Goal: Task Accomplishment & Management: Complete application form

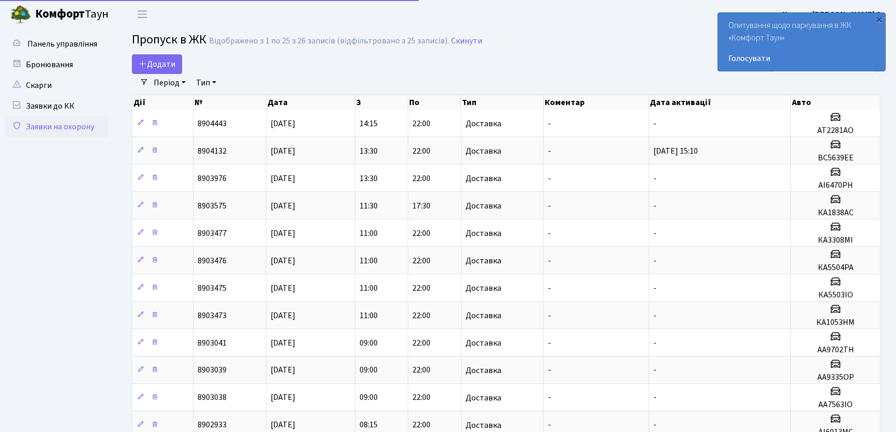
select select "25"
click at [156, 69] on span "Додати" at bounding box center [157, 63] width 37 height 11
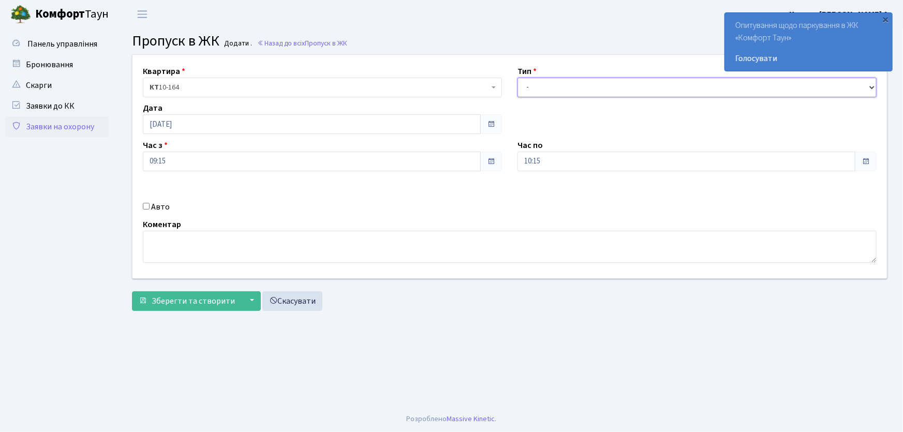
click at [572, 92] on select "- Доставка Таксі Гості Сервіс" at bounding box center [696, 88] width 359 height 20
select select "1"
click at [517, 78] on select "- Доставка Таксі Гості Сервіс" at bounding box center [696, 88] width 359 height 20
click at [554, 153] on input "10:15" at bounding box center [686, 162] width 338 height 20
drag, startPoint x: 547, startPoint y: 159, endPoint x: 464, endPoint y: 172, distance: 84.9
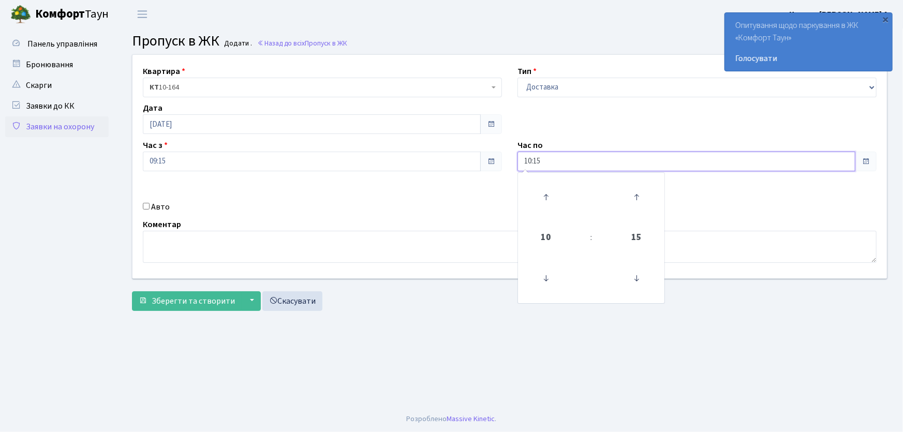
click at [464, 172] on div "Квартира <b>КТ</b>&nbsp;&nbsp;&nbsp;&nbsp;10-164 КТ 10-164 Тип - Доставка Таксі…" at bounding box center [510, 167] width 770 height 224
type input "22:00"
click at [145, 206] on input "Авто" at bounding box center [146, 206] width 7 height 7
checkbox input "true"
type input "АА7516PI"
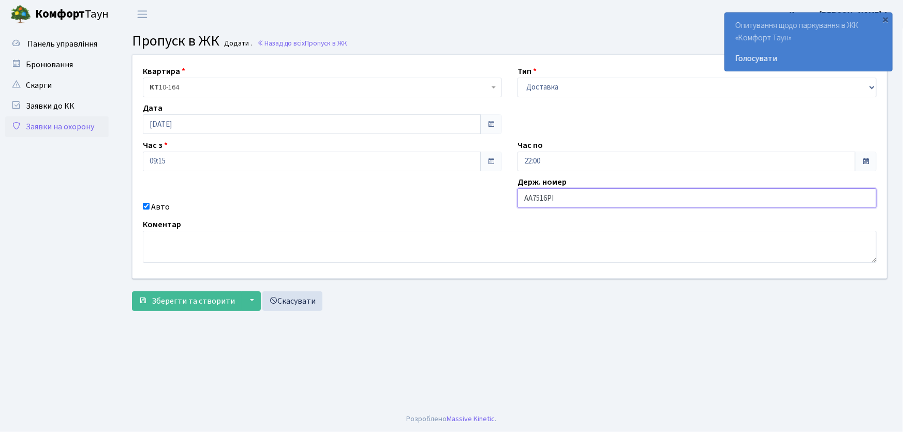
click at [132, 291] on button "Зберегти та створити" at bounding box center [187, 301] width 110 height 20
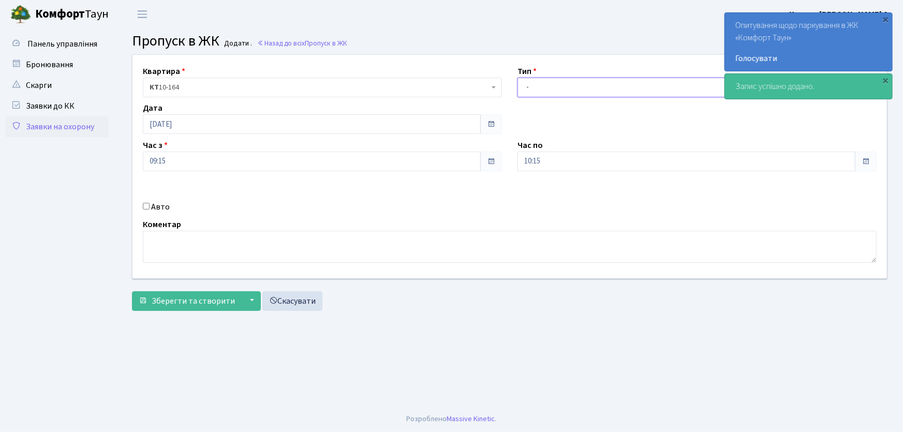
click at [531, 88] on select "- Доставка Таксі Гості Сервіс" at bounding box center [696, 88] width 359 height 20
select select "1"
click at [517, 78] on select "- Доставка Таксі Гості Сервіс" at bounding box center [696, 88] width 359 height 20
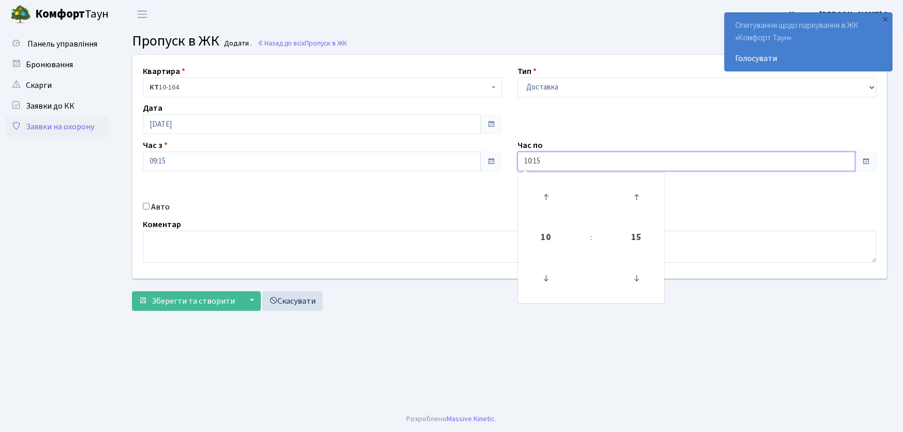
drag, startPoint x: 543, startPoint y: 159, endPoint x: 497, endPoint y: 159, distance: 46.6
click at [497, 159] on div "Квартира <b>КТ</b>&nbsp;&nbsp;&nbsp;&nbsp;10-164 КТ 10-164 Тип - Доставка Таксі…" at bounding box center [510, 167] width 770 height 224
type input "22:00"
click at [145, 203] on input "Авто" at bounding box center [146, 206] width 7 height 7
checkbox input "true"
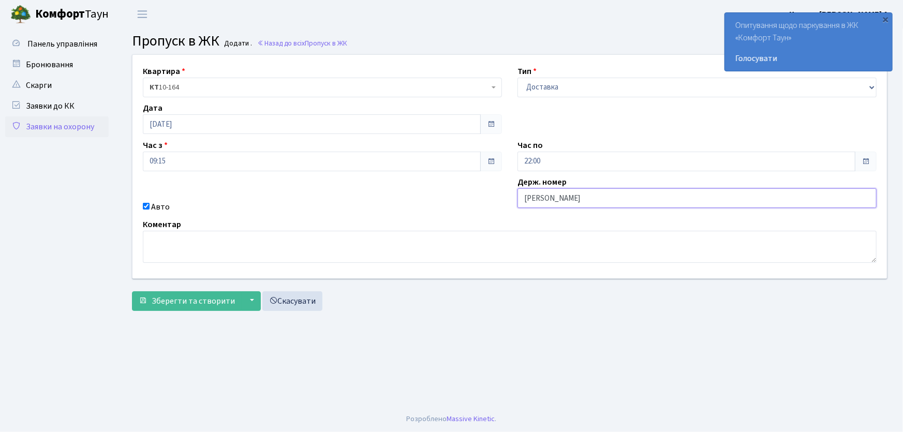
type input "АА7563ІО"
click at [132, 291] on button "Зберегти та створити" at bounding box center [187, 301] width 110 height 20
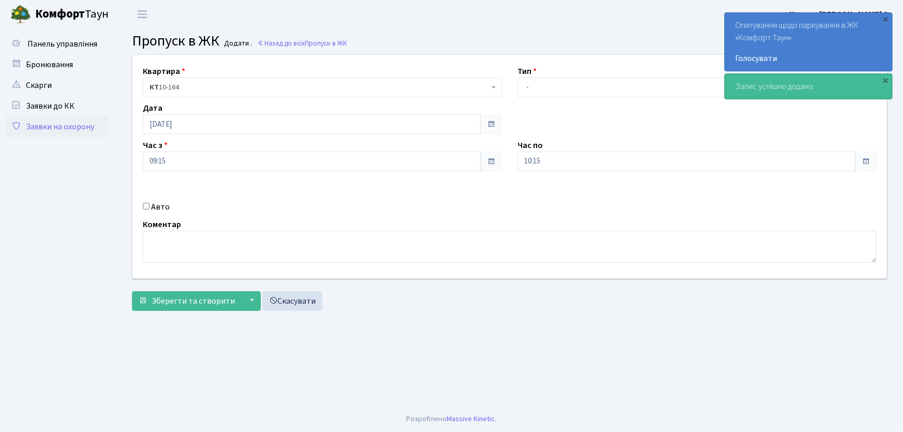
select select "1"
click at [517, 78] on select "- Доставка Таксі Гості Сервіс" at bounding box center [696, 88] width 359 height 20
drag, startPoint x: 493, startPoint y: 173, endPoint x: 472, endPoint y: 177, distance: 21.2
click at [479, 175] on div "Квартира <b>КТ</b>&nbsp;&nbsp;&nbsp;&nbsp;10-164 КТ 10-164 Тип - Доставка Таксі…" at bounding box center [510, 167] width 770 height 224
type input "22:00"
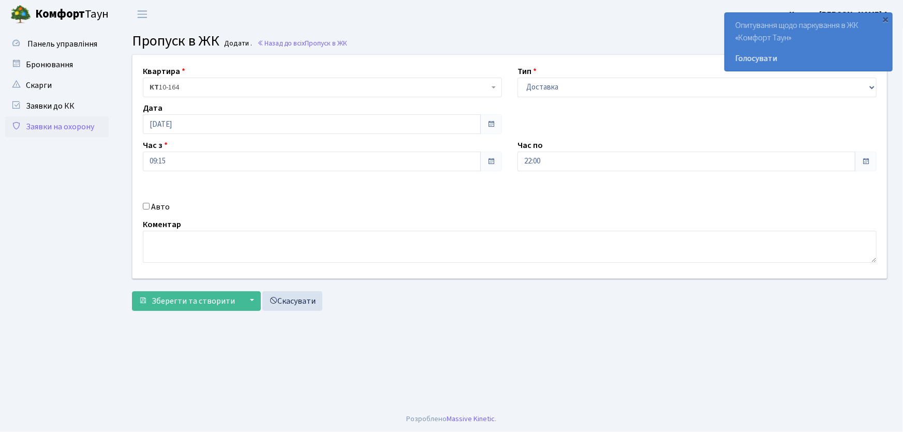
click at [147, 206] on input "Авто" at bounding box center [146, 206] width 7 height 7
checkbox input "true"
type input "АА9335ОР"
click at [132, 291] on button "Зберегти та створити" at bounding box center [187, 301] width 110 height 20
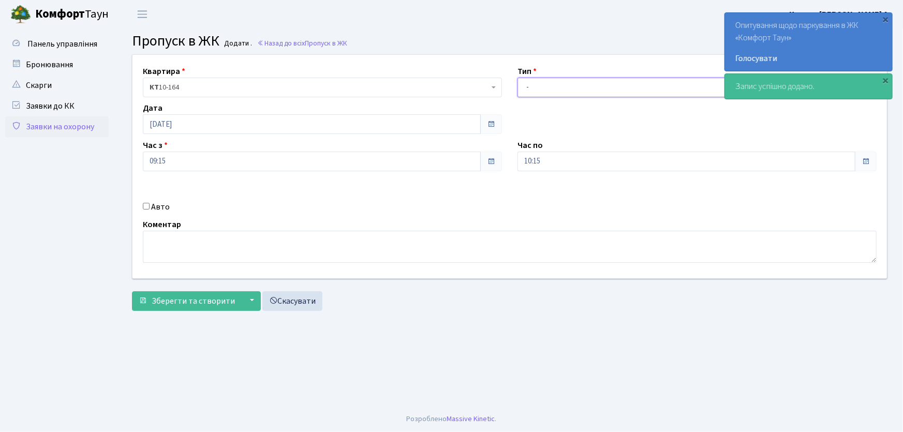
click at [553, 83] on select "- Доставка Таксі Гості Сервіс" at bounding box center [696, 88] width 359 height 20
select select "1"
click at [517, 78] on select "- Доставка Таксі Гості Сервіс" at bounding box center [696, 88] width 359 height 20
drag, startPoint x: 526, startPoint y: 161, endPoint x: 481, endPoint y: 160, distance: 45.0
click at [497, 159] on div "Квартира <b>КТ</b>&nbsp;&nbsp;&nbsp;&nbsp;10-164 КТ 10-164 Тип - Доставка Таксі…" at bounding box center [510, 167] width 770 height 224
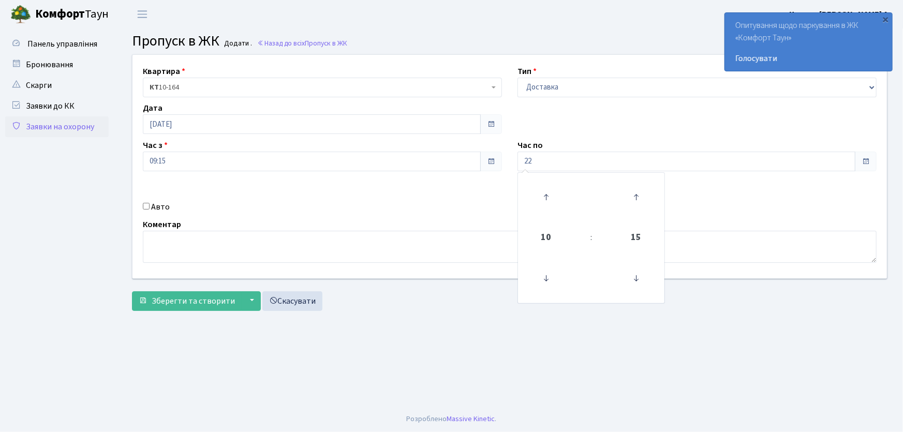
type input "22:00"
drag, startPoint x: 144, startPoint y: 204, endPoint x: 205, endPoint y: 213, distance: 61.1
click at [158, 206] on div "Авто" at bounding box center [322, 207] width 375 height 12
click at [148, 207] on input "Авто" at bounding box center [146, 206] width 7 height 7
checkbox input "true"
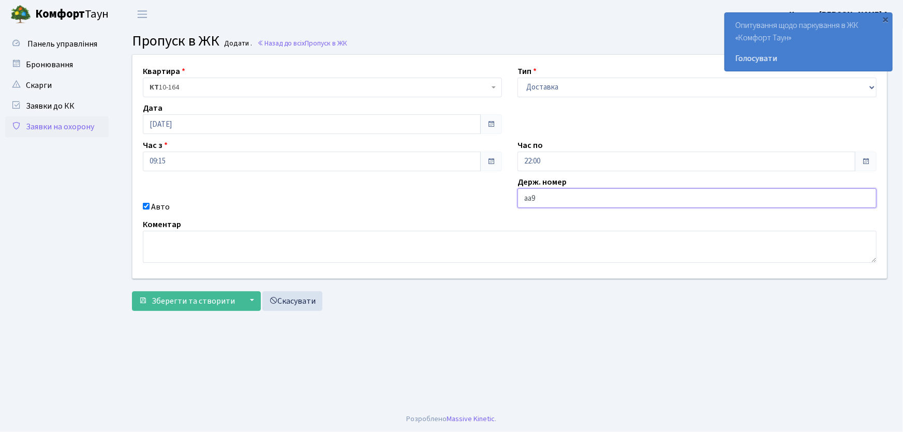
type input "АА9702ТН"
click at [132, 291] on button "Зберегти та створити" at bounding box center [187, 301] width 110 height 20
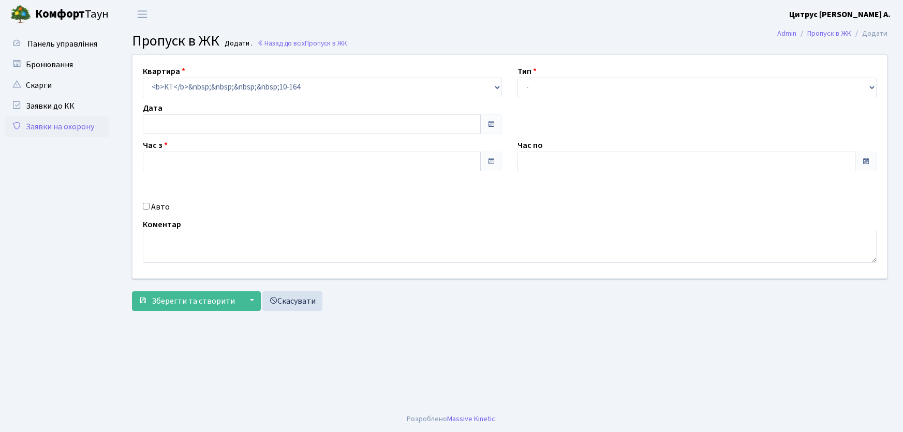
type input "[DATE]"
type input "09:15"
type input "10:15"
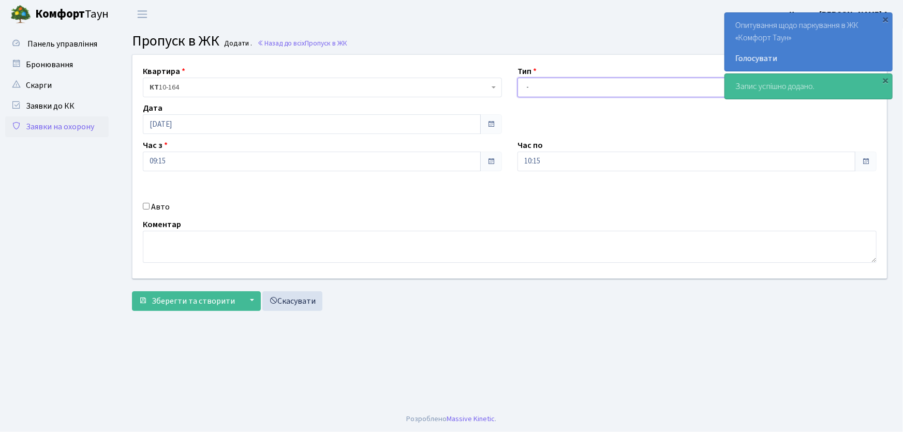
click at [524, 89] on select "- Доставка Таксі Гості Сервіс" at bounding box center [696, 88] width 359 height 20
select select "1"
click at [517, 78] on select "- Доставка Таксі Гості Сервіс" at bounding box center [696, 88] width 359 height 20
drag, startPoint x: 554, startPoint y: 157, endPoint x: 499, endPoint y: 169, distance: 56.0
click at [499, 169] on div "Квартира <b>КТ</b>&nbsp;&nbsp;&nbsp;&nbsp;10-164 КТ 10-164 Тип - Доставка Таксі…" at bounding box center [510, 167] width 770 height 224
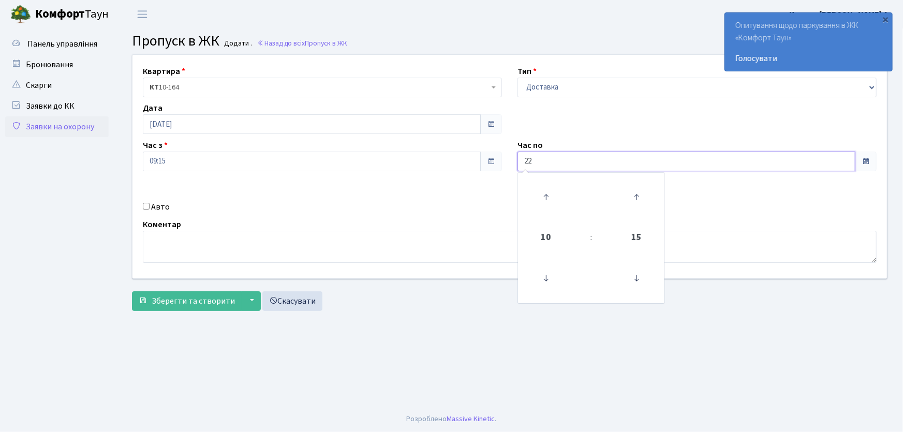
click at [132, 291] on button "Зберегти та створити" at bounding box center [187, 301] width 110 height 20
type input "22:00"
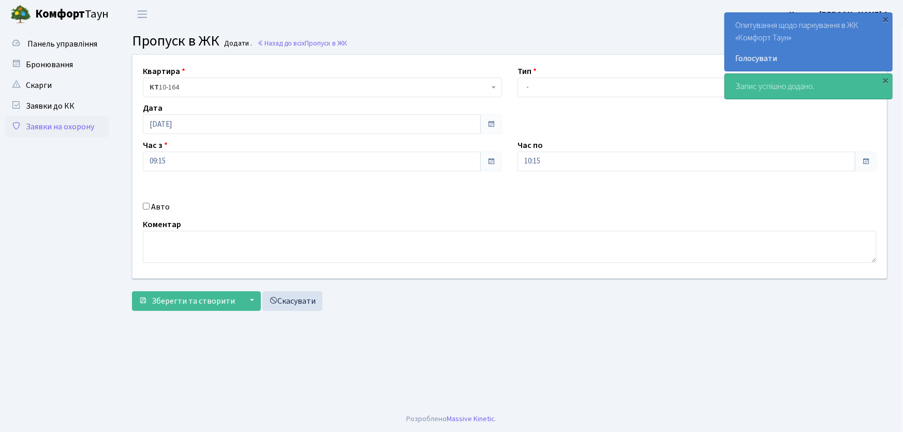
click at [145, 207] on input "Авто" at bounding box center [146, 206] width 7 height 7
checkbox input "true"
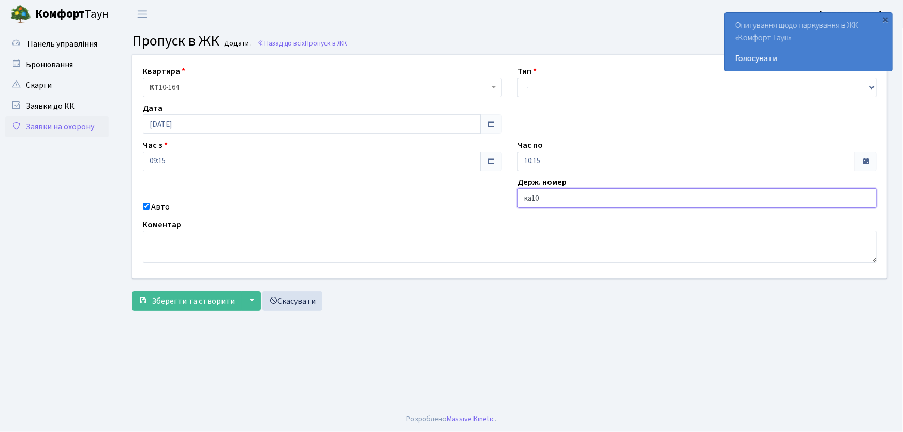
type input "КА1053НМ"
click at [132, 291] on button "Зберегти та створити" at bounding box center [187, 301] width 110 height 20
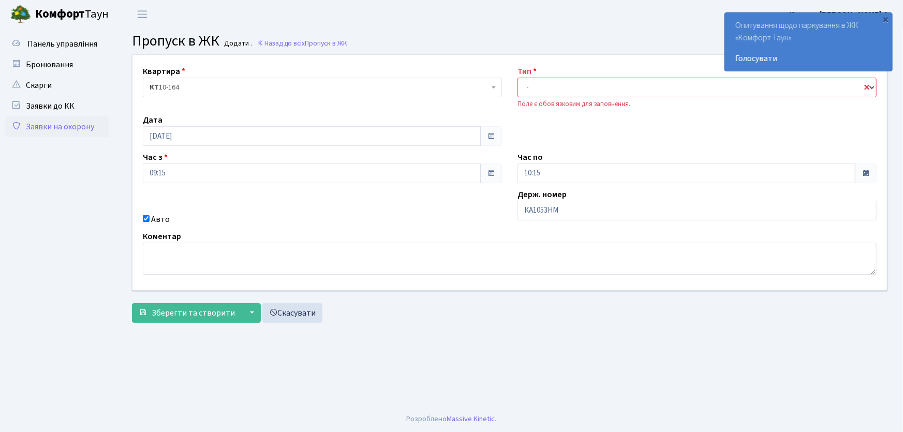
click at [538, 88] on select "- Доставка Таксі Гості Сервіс" at bounding box center [696, 88] width 359 height 20
select select "1"
click at [517, 78] on select "- Доставка Таксі Гості Сервіс" at bounding box center [696, 88] width 359 height 20
click at [562, 212] on input "КА1053НМ" at bounding box center [696, 211] width 359 height 20
click at [132, 303] on button "Зберегти та створити" at bounding box center [187, 313] width 110 height 20
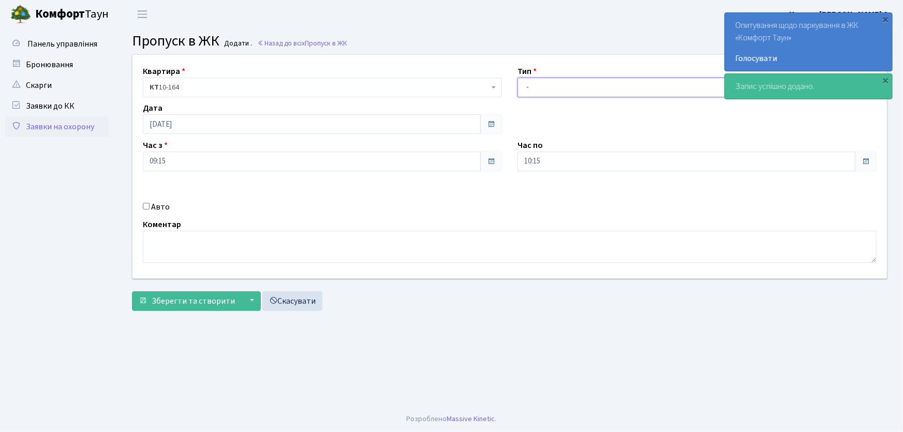
click at [533, 91] on select "- Доставка Таксі Гості Сервіс" at bounding box center [696, 88] width 359 height 20
select select "1"
click at [517, 78] on select "- Доставка Таксі Гості Сервіс" at bounding box center [696, 88] width 359 height 20
drag, startPoint x: 559, startPoint y: 155, endPoint x: 486, endPoint y: 160, distance: 73.6
click at [486, 160] on div "Квартира <b>КТ</b>&nbsp;&nbsp;&nbsp;&nbsp;10-164 КТ 10-164 Тип - Доставка Таксі…" at bounding box center [510, 167] width 770 height 224
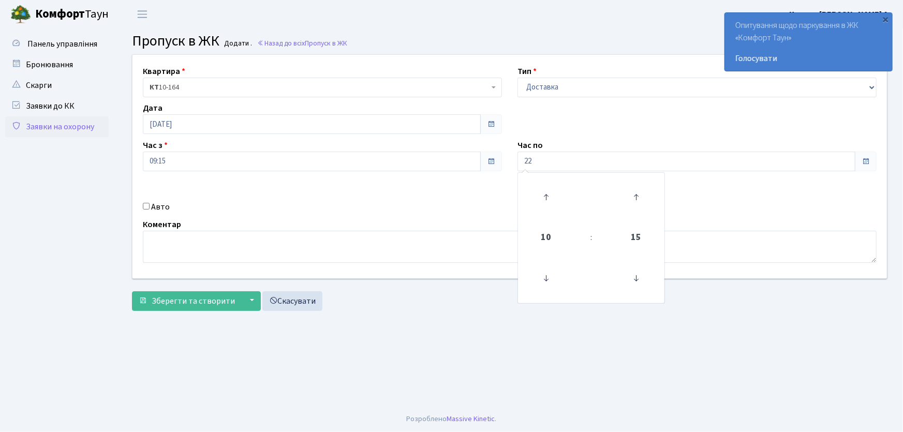
type input "22:00"
click at [147, 203] on input "Авто" at bounding box center [146, 206] width 7 height 7
checkbox input "true"
type input "КА3308МІ"
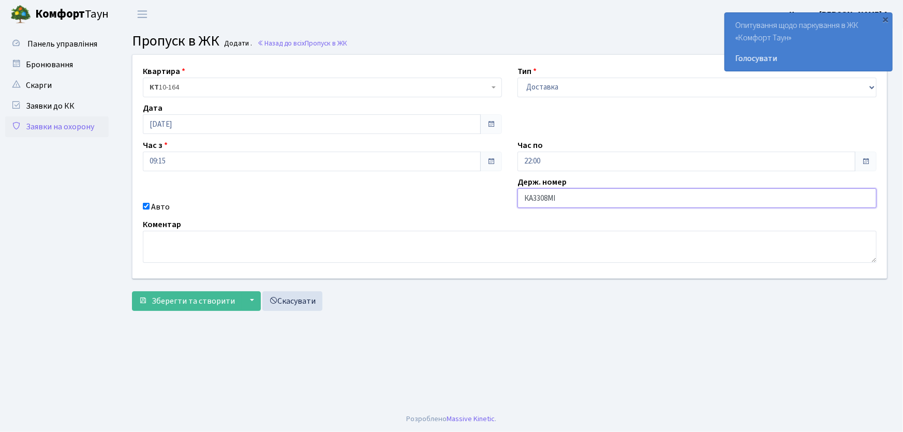
click at [132, 291] on button "Зберегти та створити" at bounding box center [187, 301] width 110 height 20
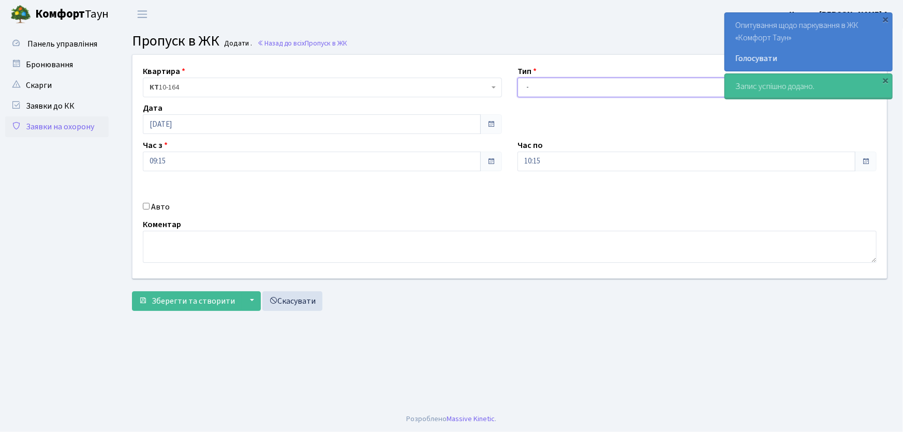
drag, startPoint x: 0, startPoint y: 0, endPoint x: 553, endPoint y: 90, distance: 560.4
click at [553, 89] on select "- Доставка Таксі Гості Сервіс" at bounding box center [696, 88] width 359 height 20
select select "1"
click at [517, 78] on select "- Доставка Таксі Гості Сервіс" at bounding box center [696, 88] width 359 height 20
drag, startPoint x: 568, startPoint y: 156, endPoint x: 495, endPoint y: 163, distance: 72.8
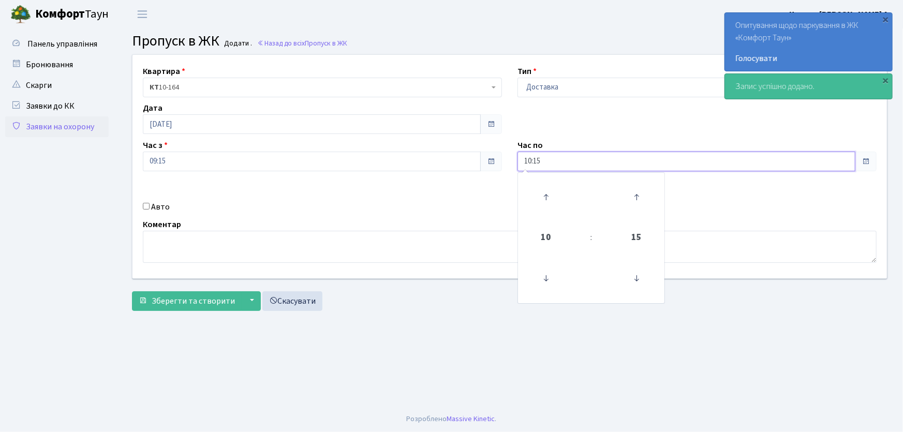
click at [495, 163] on div "Квартира <b>КТ</b>&nbsp;&nbsp;&nbsp;&nbsp;10-164 КТ 10-164 Тип - Доставка Таксі…" at bounding box center [510, 167] width 770 height 224
click at [132, 291] on button "Зберегти та створити" at bounding box center [187, 301] width 110 height 20
type input "22:00"
click at [147, 206] on input "Авто" at bounding box center [146, 206] width 7 height 7
checkbox input "true"
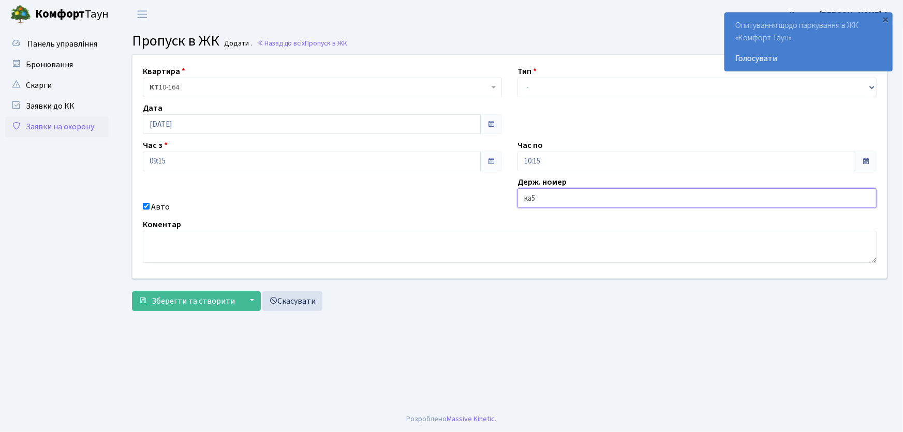
type input "КА5504РА"
click at [132, 291] on button "Зберегти та створити" at bounding box center [187, 301] width 110 height 20
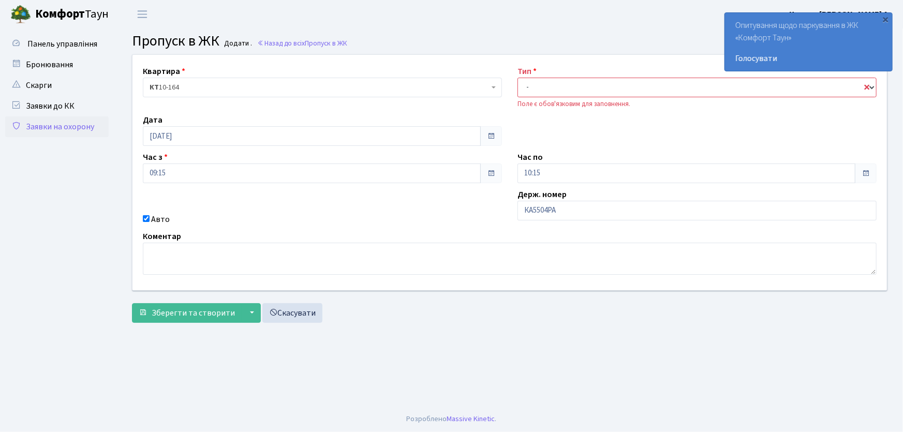
click at [554, 80] on select "- Доставка Таксі Гості Сервіс" at bounding box center [696, 88] width 359 height 20
click at [517, 78] on select "- Доставка Таксі Гості Сервіс" at bounding box center [696, 88] width 359 height 20
drag, startPoint x: 535, startPoint y: 92, endPoint x: 538, endPoint y: 96, distance: 5.3
click at [535, 92] on select "- Доставка Таксі Гості Сервіс" at bounding box center [696, 88] width 359 height 20
select select "1"
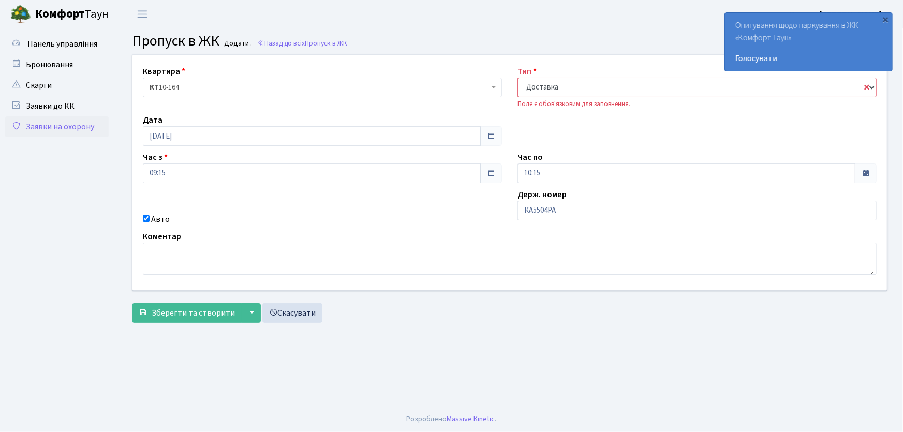
click at [517, 78] on select "- Доставка Таксі Гості Сервіс" at bounding box center [696, 88] width 359 height 20
click at [557, 215] on input "КА5504РА" at bounding box center [696, 211] width 359 height 20
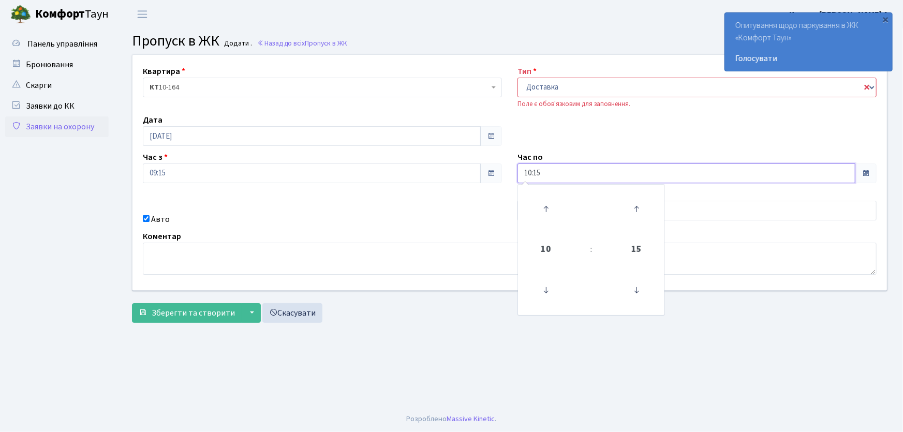
drag, startPoint x: 551, startPoint y: 171, endPoint x: 518, endPoint y: 174, distance: 33.2
click at [518, 174] on input "10:15" at bounding box center [686, 173] width 338 height 20
click at [132, 303] on button "Зберегти та створити" at bounding box center [187, 313] width 110 height 20
type input "22:00"
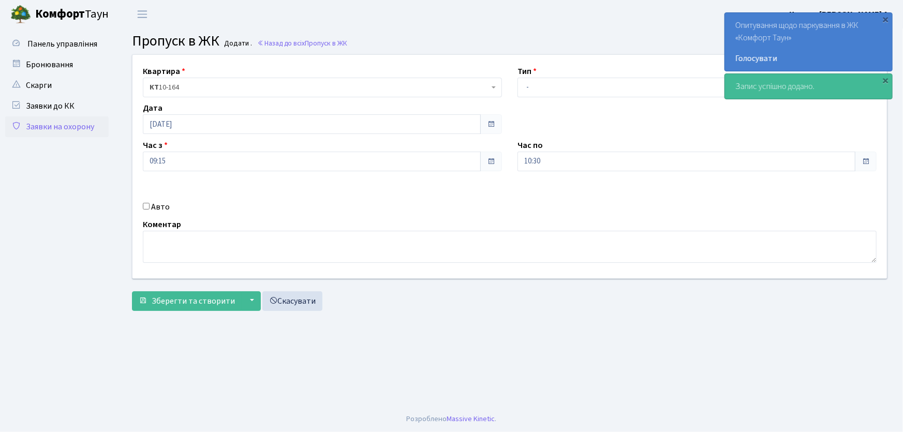
click at [83, 133] on link "Заявки на охорону" at bounding box center [56, 126] width 103 height 21
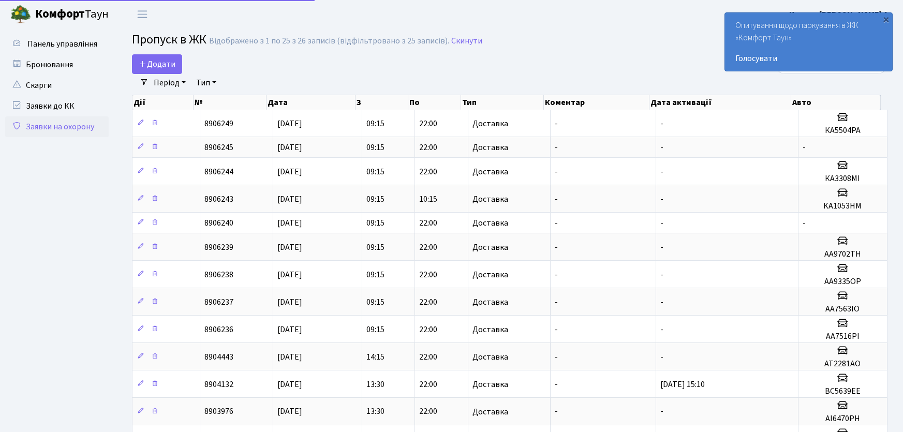
select select "25"
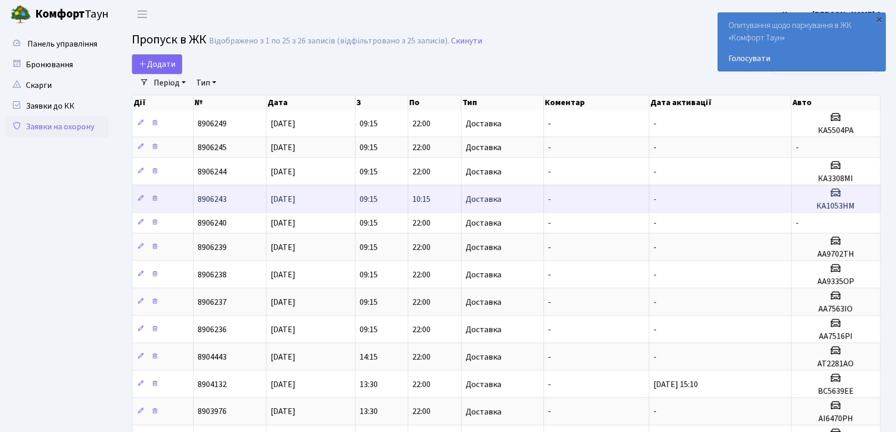
click at [441, 200] on td "10:15" at bounding box center [434, 198] width 53 height 27
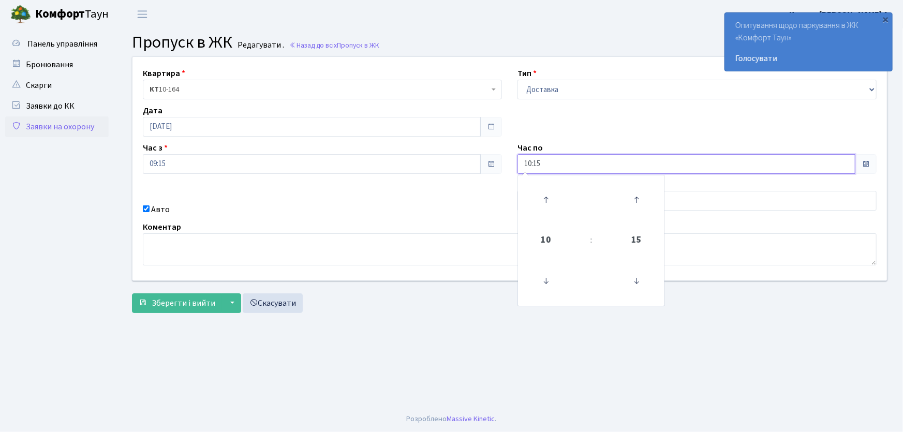
drag, startPoint x: 554, startPoint y: 161, endPoint x: 509, endPoint y: 166, distance: 45.2
click at [510, 166] on div "Час по 10:15 10 : 15 00 01 02 03 04 05 06 07 08 09 10 11 12 13 14 15 16 17 18 1…" at bounding box center [697, 158] width 375 height 32
type input "22:00"
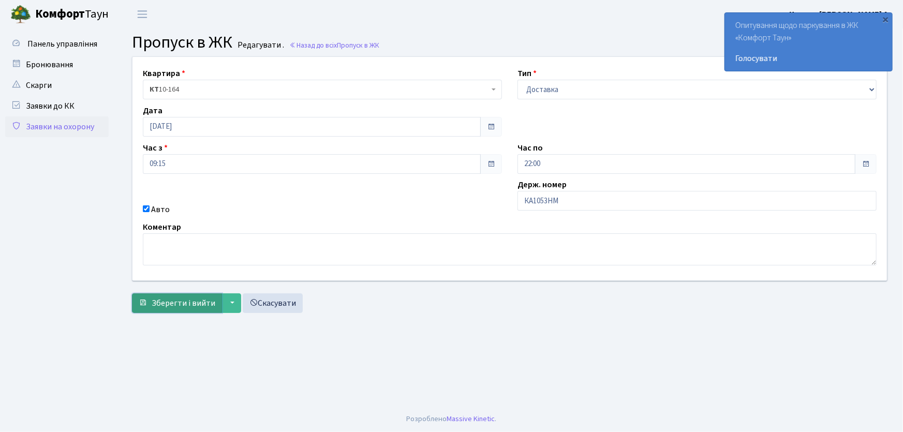
click at [172, 300] on span "Зберегти і вийти" at bounding box center [184, 302] width 64 height 11
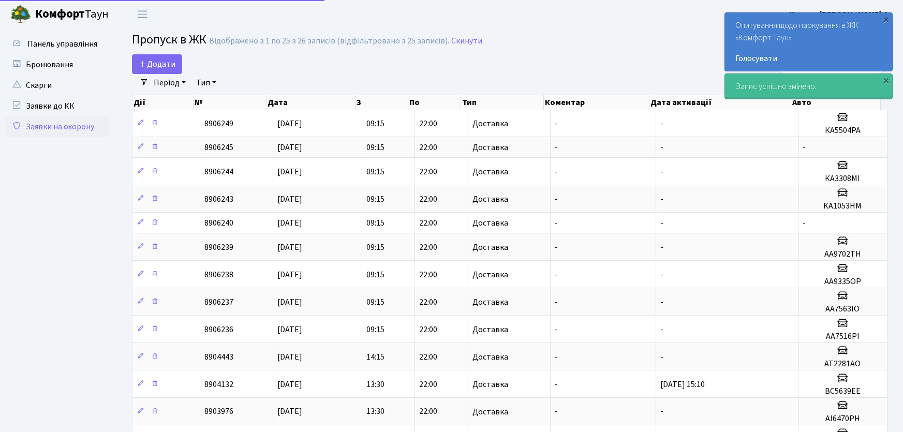
select select "25"
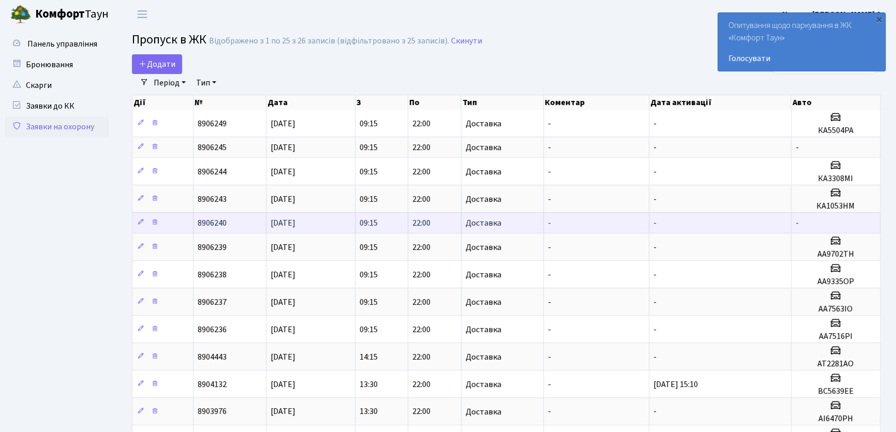
click at [399, 224] on td "09:15" at bounding box center [381, 222] width 53 height 21
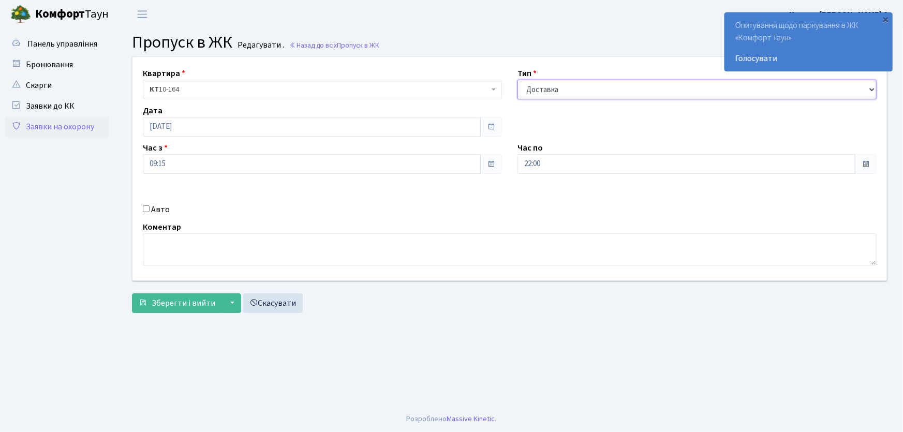
drag, startPoint x: 563, startPoint y: 94, endPoint x: 569, endPoint y: 99, distance: 7.7
click at [564, 94] on select "- Доставка Таксі Гості Сервіс" at bounding box center [696, 90] width 359 height 20
select select "3"
click at [517, 80] on select "- Доставка Таксі Гості Сервіс" at bounding box center [696, 90] width 359 height 20
click at [184, 306] on span "Зберегти і вийти" at bounding box center [184, 302] width 64 height 11
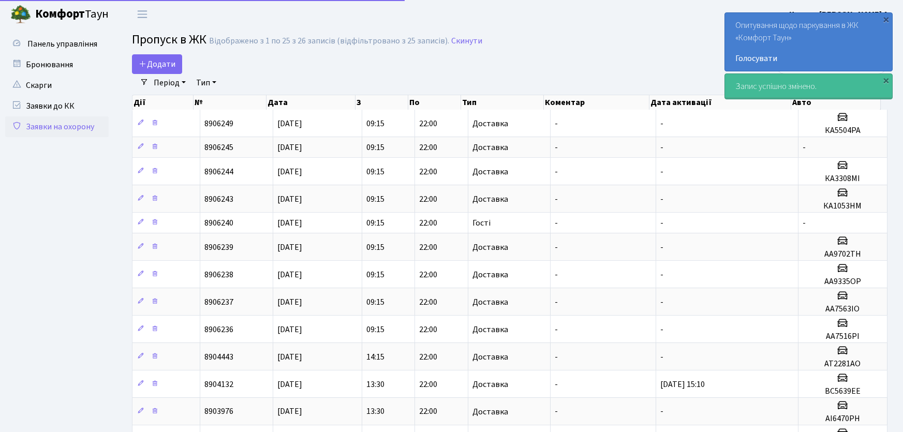
select select "25"
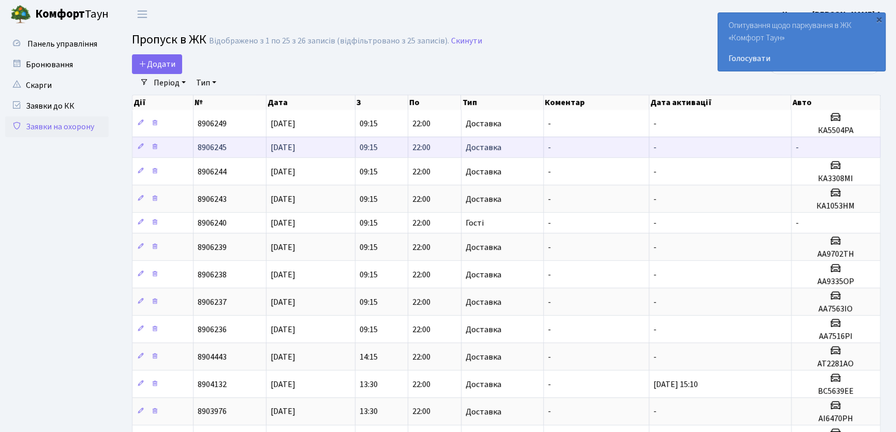
click at [437, 150] on td "22:00" at bounding box center [434, 147] width 53 height 21
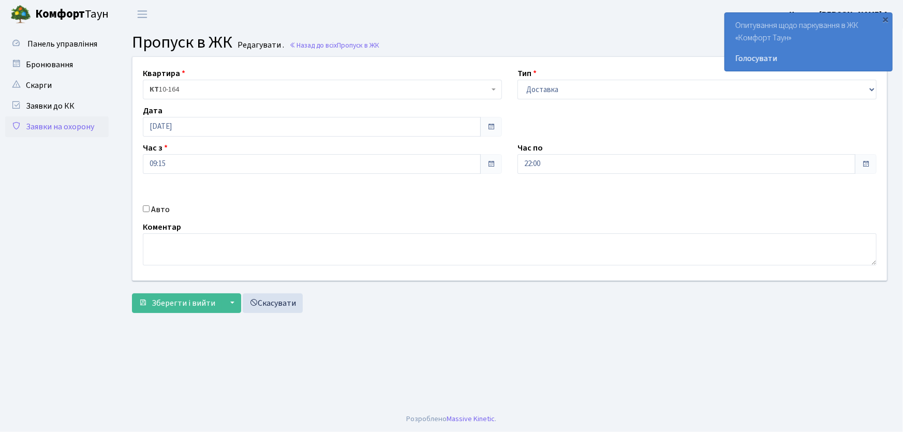
click at [146, 210] on input "Авто" at bounding box center [146, 208] width 7 height 7
checkbox input "true"
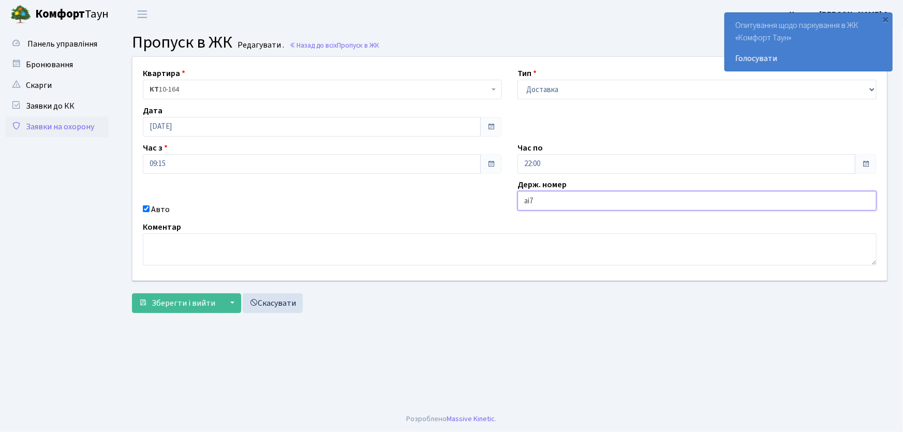
type input "АІ7301ЕМ"
click at [132, 293] on button "Зберегти і вийти" at bounding box center [177, 303] width 90 height 20
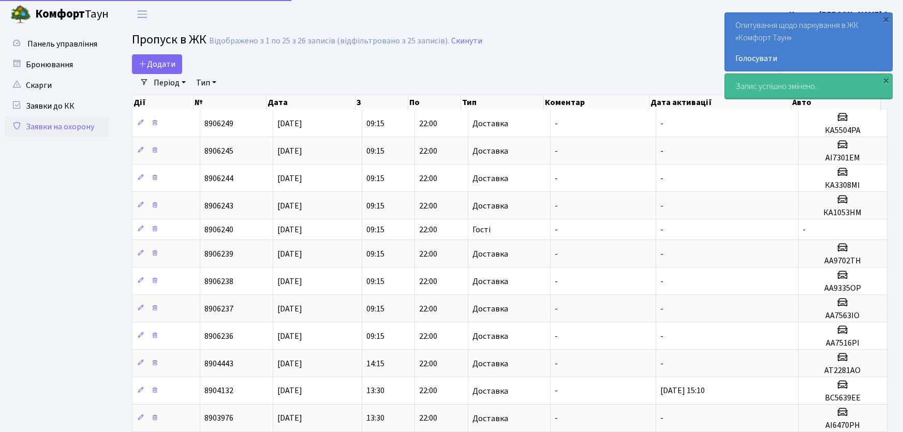
select select "25"
